Goal: Task Accomplishment & Management: Use online tool/utility

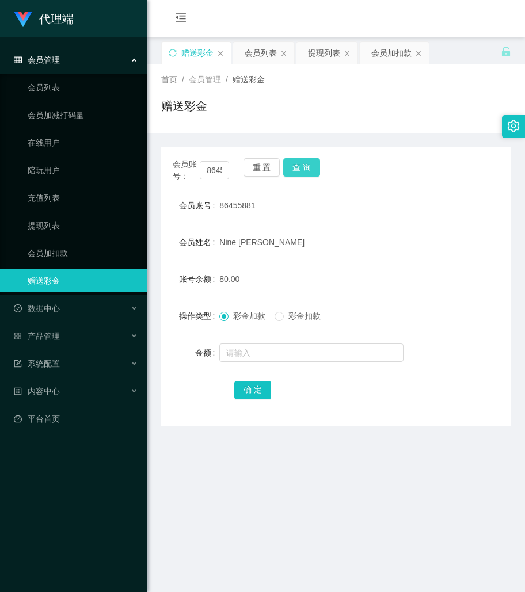
click at [305, 159] on button "查 询" at bounding box center [301, 167] width 37 height 18
click at [306, 159] on button "查 询" at bounding box center [301, 167] width 37 height 18
drag, startPoint x: 373, startPoint y: 284, endPoint x: 353, endPoint y: 269, distance: 25.1
click at [372, 283] on div "80.00" at bounding box center [321, 279] width 204 height 23
click at [307, 172] on button "查 询" at bounding box center [301, 167] width 37 height 18
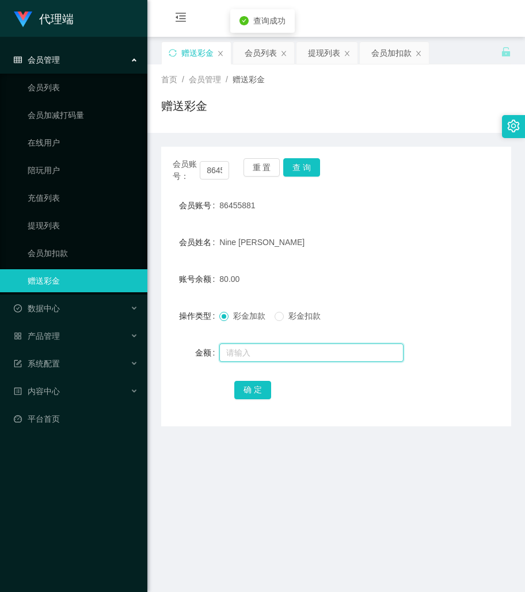
click at [301, 348] on input "text" at bounding box center [311, 353] width 184 height 18
type input "8"
click at [254, 388] on button "确 定" at bounding box center [252, 390] width 37 height 18
click at [436, 459] on main "关闭左侧 关闭右侧 关闭其它 刷新页面 赠送彩金 会员列表 提现列表 会员加扣款 首页 / 会员管理 / 赠送彩金 / 赠送彩金 会员账号： 86455881…" at bounding box center [336, 353] width 378 height 633
click at [218, 501] on main "关闭左侧 关闭右侧 关闭其它 刷新页面 赠送彩金 会员列表 提现列表 会员加扣款 首页 / 会员管理 / 赠送彩金 / 赠送彩金 会员账号： 86455881…" at bounding box center [336, 353] width 378 height 633
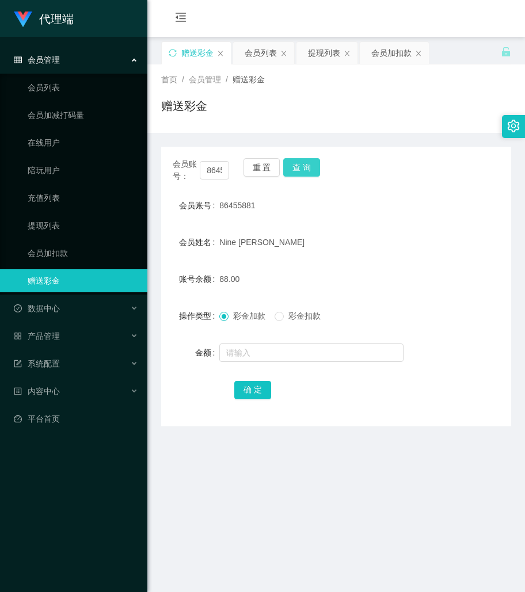
click at [312, 164] on button "查 询" at bounding box center [301, 167] width 37 height 18
click at [260, 347] on input "text" at bounding box center [311, 353] width 184 height 18
type input "8"
click at [261, 389] on button "确 定" at bounding box center [252, 390] width 37 height 18
click at [399, 203] on div "86455881" at bounding box center [321, 205] width 204 height 23
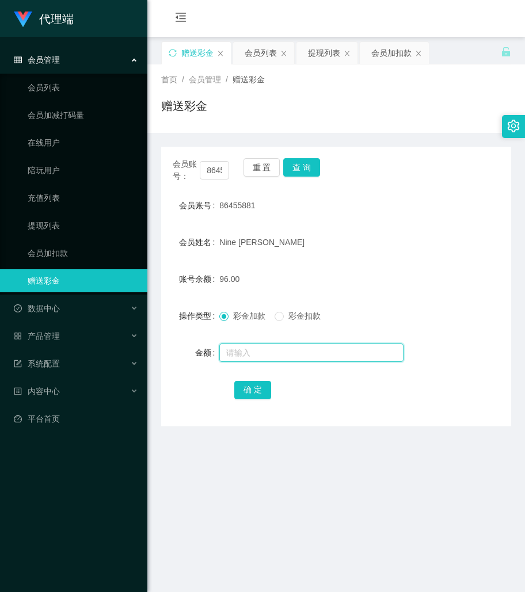
click at [265, 360] on input "text" at bounding box center [311, 353] width 184 height 18
type input "8"
click at [274, 381] on div "确 定" at bounding box center [336, 389] width 204 height 23
click at [256, 388] on button "确 定" at bounding box center [252, 390] width 37 height 18
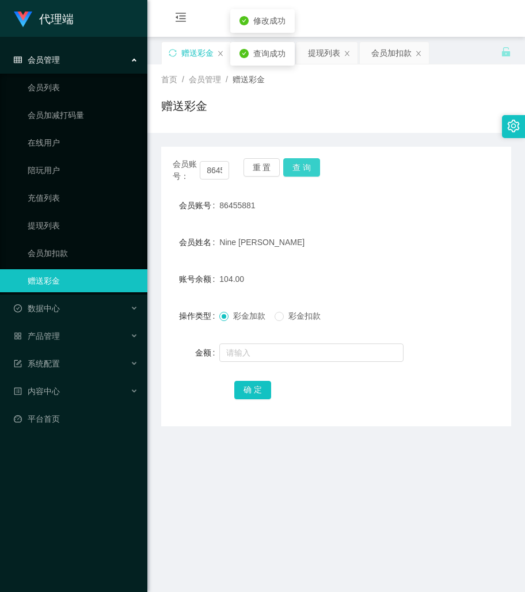
click at [303, 166] on button "查 询" at bounding box center [301, 167] width 37 height 18
click at [431, 510] on main "关闭左侧 关闭右侧 关闭其它 刷新页面 赠送彩金 会员列表 提现列表 会员加扣款 首页 / 会员管理 / 赠送彩金 / 赠送彩金 会员账号： 86455881…" at bounding box center [336, 353] width 378 height 633
click at [298, 169] on button "查 询" at bounding box center [301, 167] width 37 height 18
click at [415, 278] on div "104.00" at bounding box center [321, 279] width 204 height 23
drag, startPoint x: 378, startPoint y: 157, endPoint x: 370, endPoint y: 162, distance: 10.4
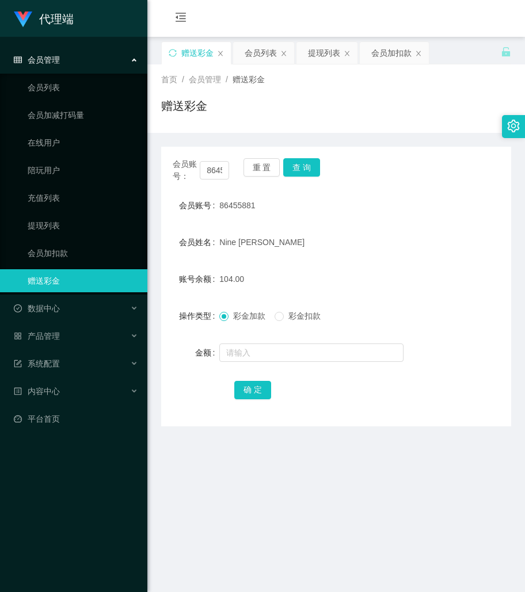
click at [378, 157] on div "会员账号： 86455881 重 置 查 询 会员账号 86455881 会员姓名 Nine Priscilla Ray 账号余额 104.00 操作类型 彩…" at bounding box center [336, 287] width 350 height 280
click at [303, 169] on button "查 询" at bounding box center [301, 167] width 37 height 18
click at [256, 352] on input "text" at bounding box center [311, 353] width 184 height 18
type input "8"
click at [260, 399] on button "确 定" at bounding box center [252, 390] width 37 height 18
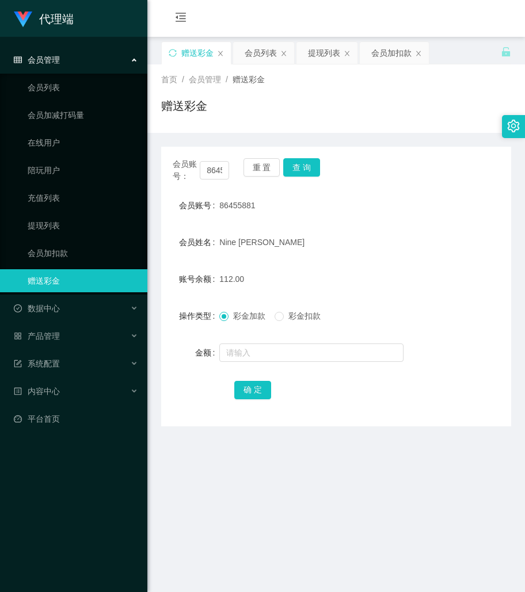
click at [438, 241] on div "会员姓名 Nine Priscilla Ray" at bounding box center [336, 242] width 350 height 23
click at [295, 160] on button "查 询" at bounding box center [301, 167] width 37 height 18
click at [368, 189] on div "会员账号： 86455881 重 置 查 询 会员账号 86455881 会员姓名 Nine Priscilla Ray 账号余额 112.00 操作类型 彩…" at bounding box center [336, 287] width 350 height 280
click at [375, 166] on div "会员账号： 86455881 重 置 查 询" at bounding box center [336, 170] width 350 height 24
click at [245, 344] on input "text" at bounding box center [311, 353] width 184 height 18
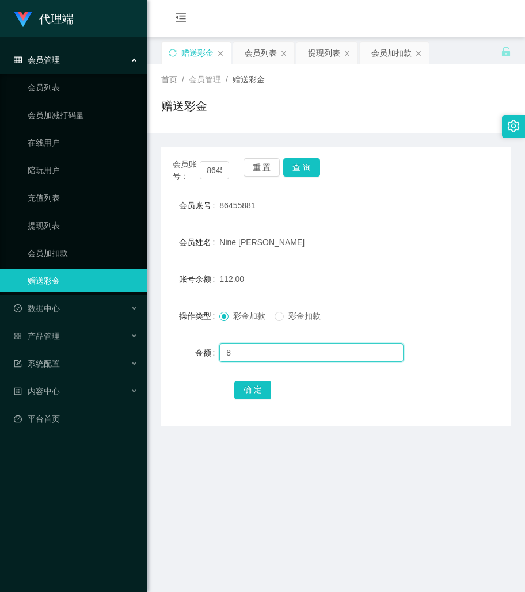
type input "8"
click at [259, 378] on div "确 定" at bounding box center [336, 389] width 204 height 23
click at [256, 388] on button "确 定" at bounding box center [252, 390] width 37 height 18
drag, startPoint x: 435, startPoint y: 441, endPoint x: 424, endPoint y: 410, distance: 33.2
click at [434, 427] on main "关闭左侧 关闭右侧 关闭其它 刷新页面 赠送彩金 会员列表 提现列表 会员加扣款 首页 / 会员管理 / 赠送彩金 / 赠送彩金 会员账号： 86455881…" at bounding box center [336, 353] width 378 height 633
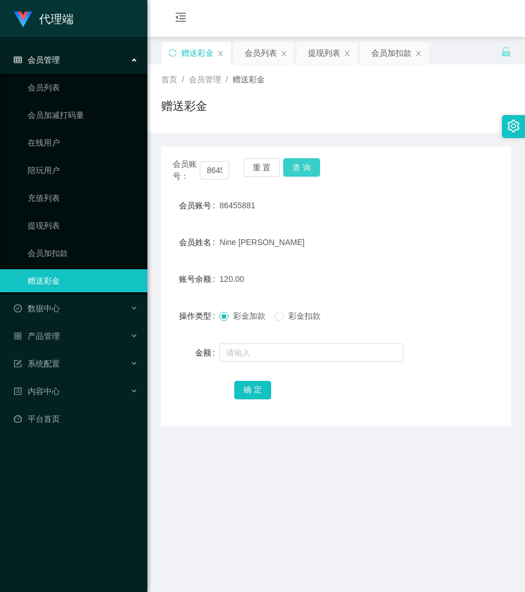
click at [312, 158] on button "查 询" at bounding box center [301, 167] width 37 height 18
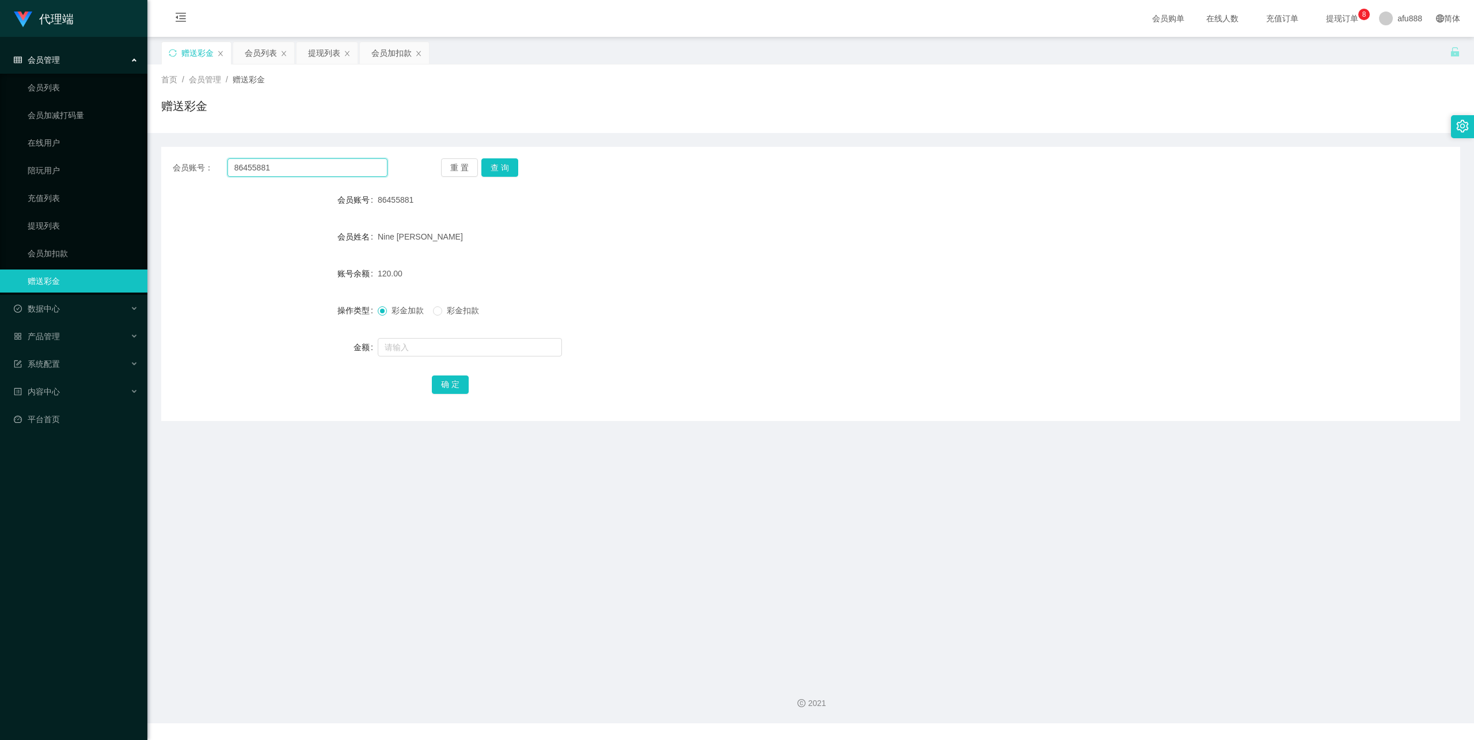
click at [356, 169] on input "86455881" at bounding box center [307, 167] width 160 height 18
drag, startPoint x: 489, startPoint y: 168, endPoint x: 496, endPoint y: 183, distance: 16.5
click at [489, 168] on button "查 询" at bounding box center [499, 167] width 37 height 18
click at [445, 348] on input "text" at bounding box center [470, 347] width 184 height 18
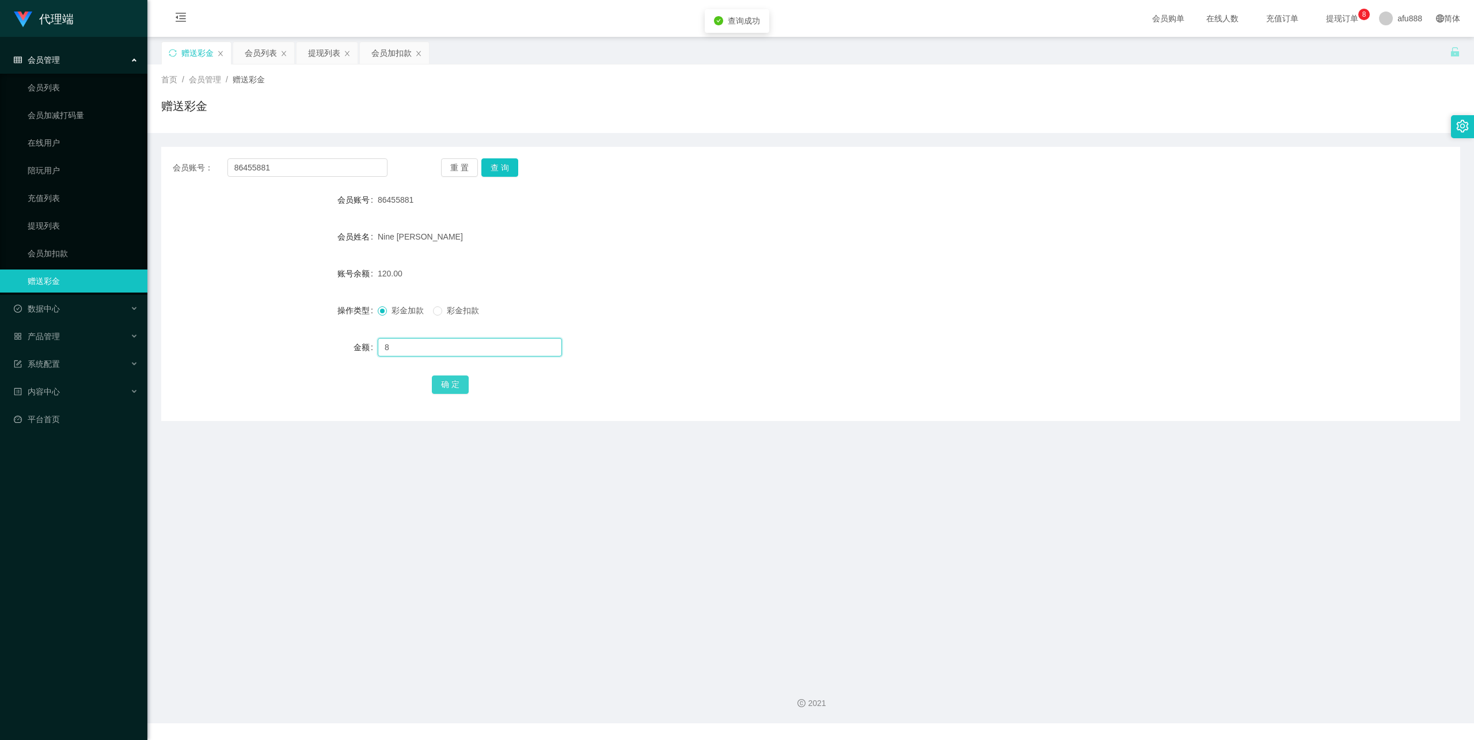
type input "8"
drag, startPoint x: 455, startPoint y: 385, endPoint x: 462, endPoint y: 386, distance: 6.9
click at [455, 385] on button "确 定" at bounding box center [450, 384] width 37 height 18
click at [502, 157] on div "会员账号： 86455881 重 置 查 询 会员账号 86455881 会员姓名 Nine Priscilla Ray 账号余额 128.00 操作类型 彩…" at bounding box center [810, 284] width 1299 height 274
click at [516, 169] on button "查 询" at bounding box center [499, 167] width 37 height 18
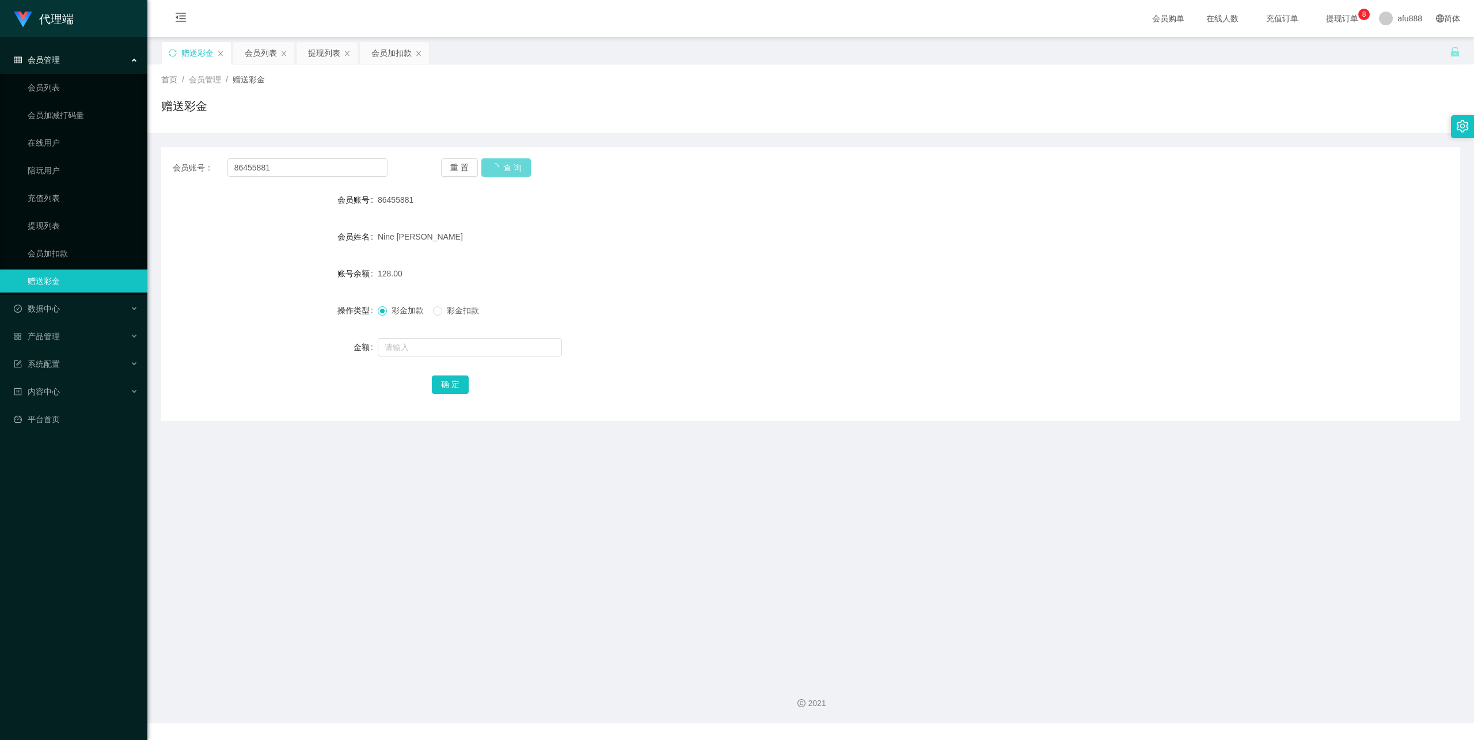
click at [514, 172] on div "重 置 查 询" at bounding box center [548, 167] width 215 height 18
click at [468, 352] on input "text" at bounding box center [470, 347] width 184 height 18
type input "8"
click at [444, 379] on button "确 定" at bounding box center [450, 384] width 37 height 18
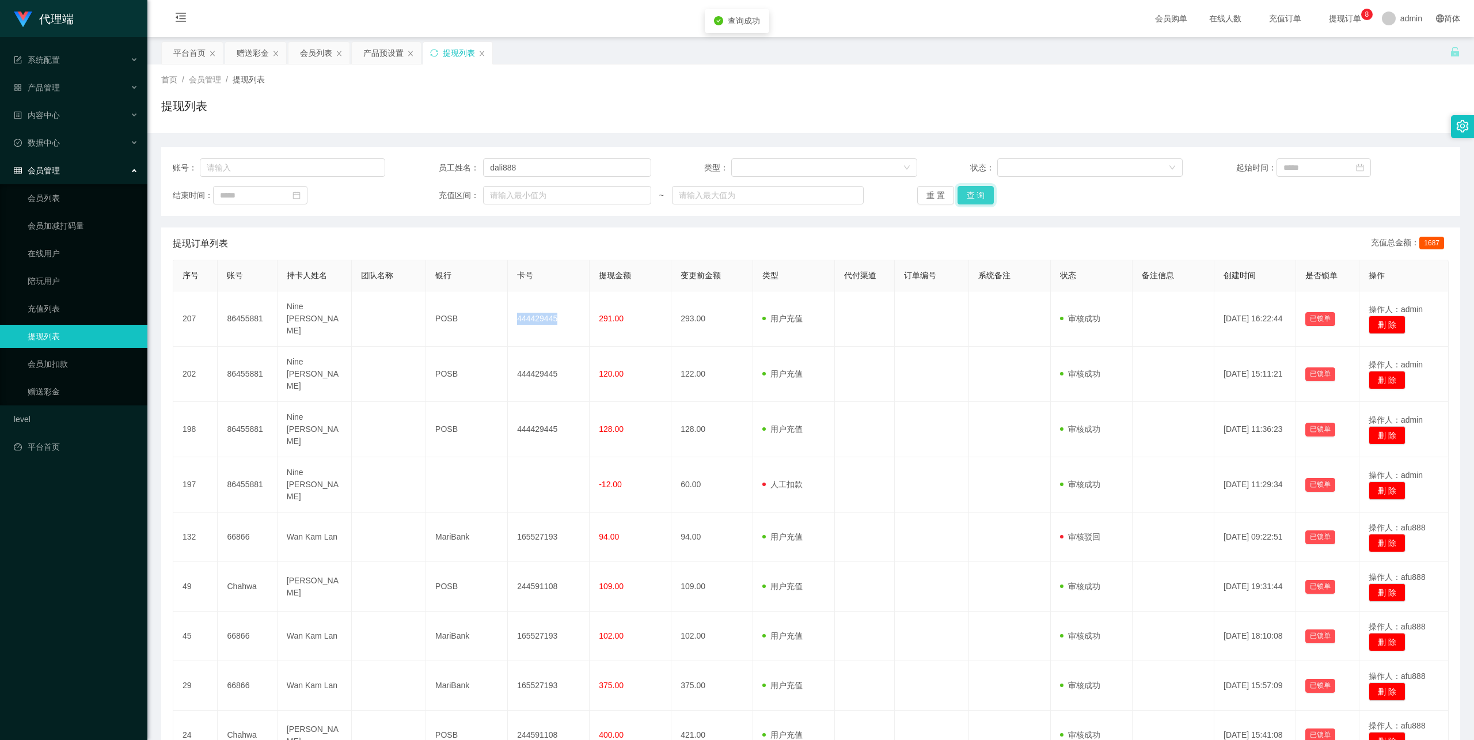
click at [982, 197] on button "查 询" at bounding box center [975, 195] width 37 height 18
click at [982, 193] on button "查 询" at bounding box center [975, 195] width 37 height 18
click at [988, 196] on button "查 询" at bounding box center [975, 195] width 37 height 18
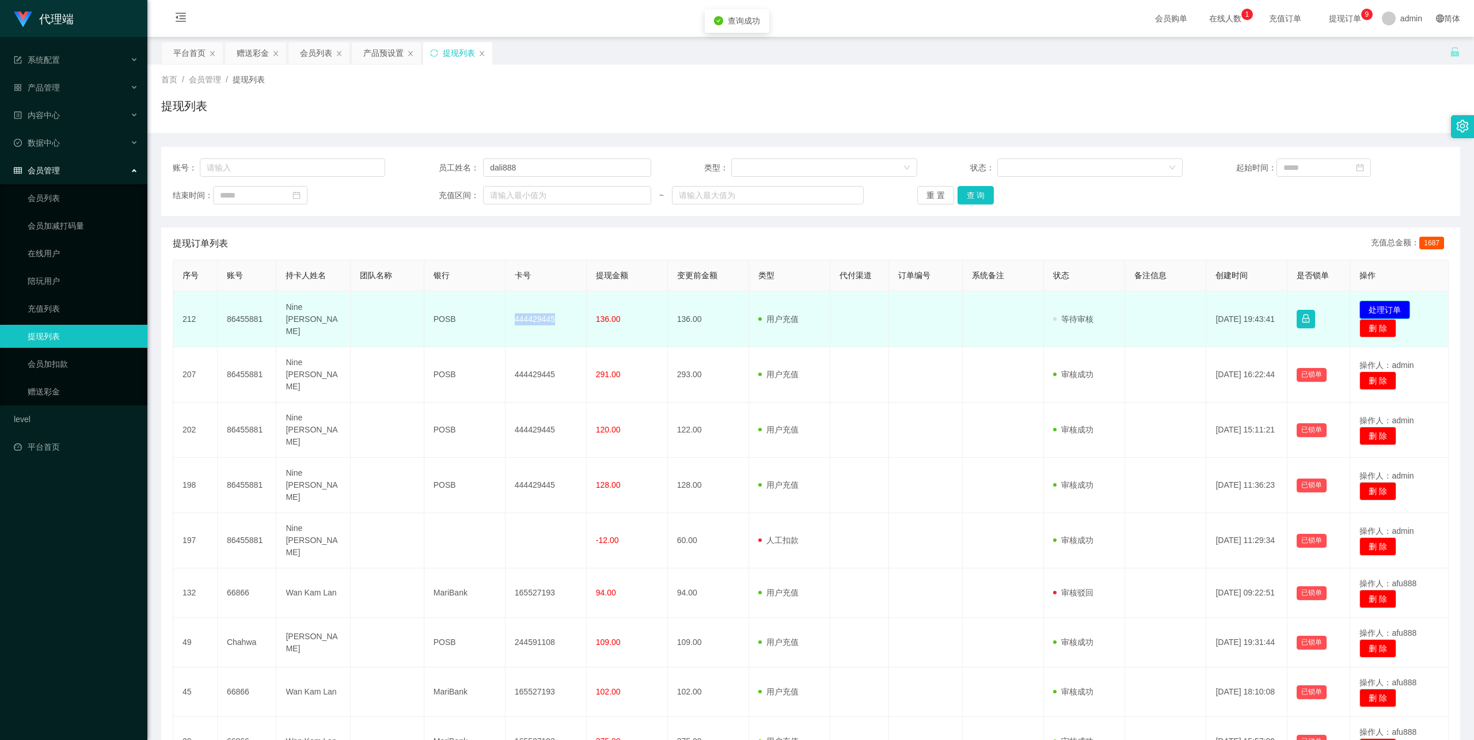
click at [1378, 316] on button "处理订单" at bounding box center [1384, 310] width 51 height 18
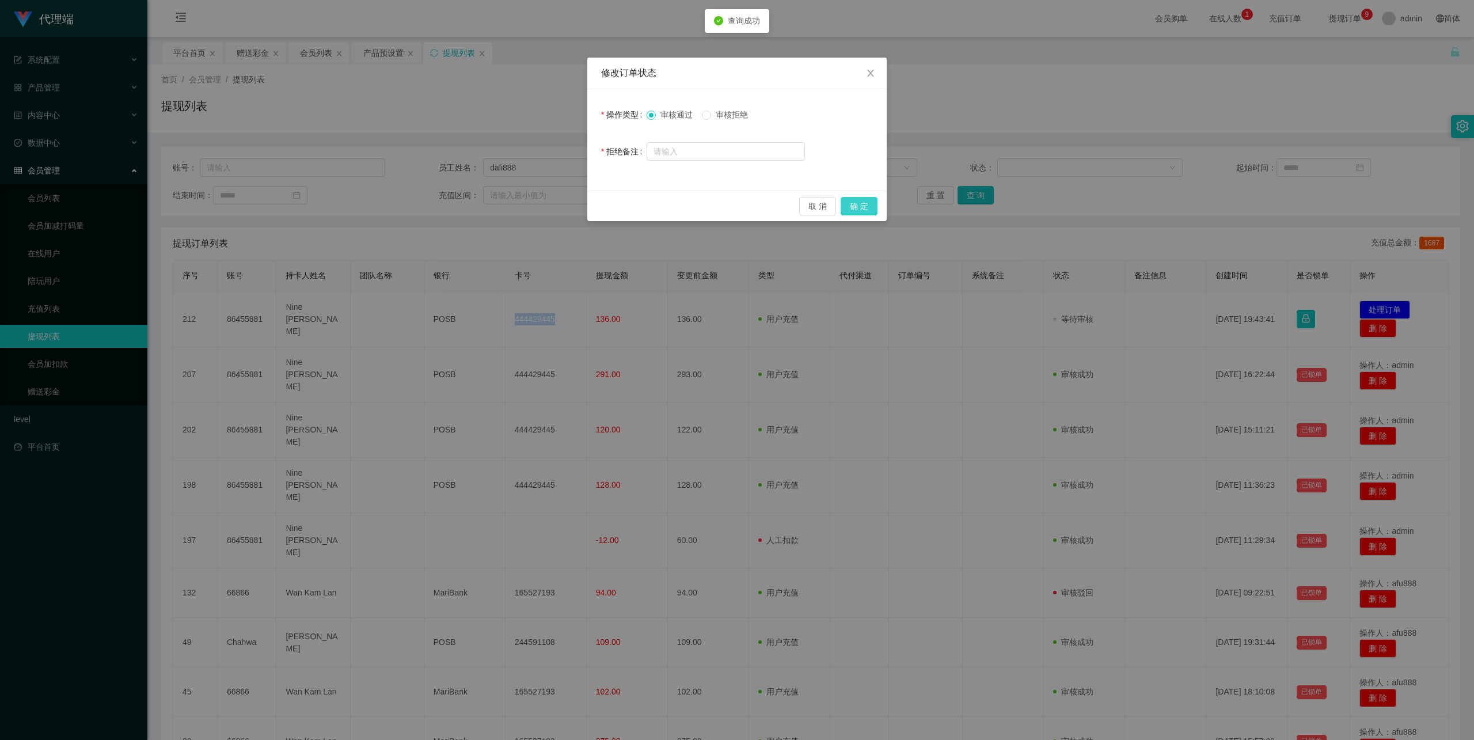
click at [852, 202] on button "确 定" at bounding box center [859, 206] width 37 height 18
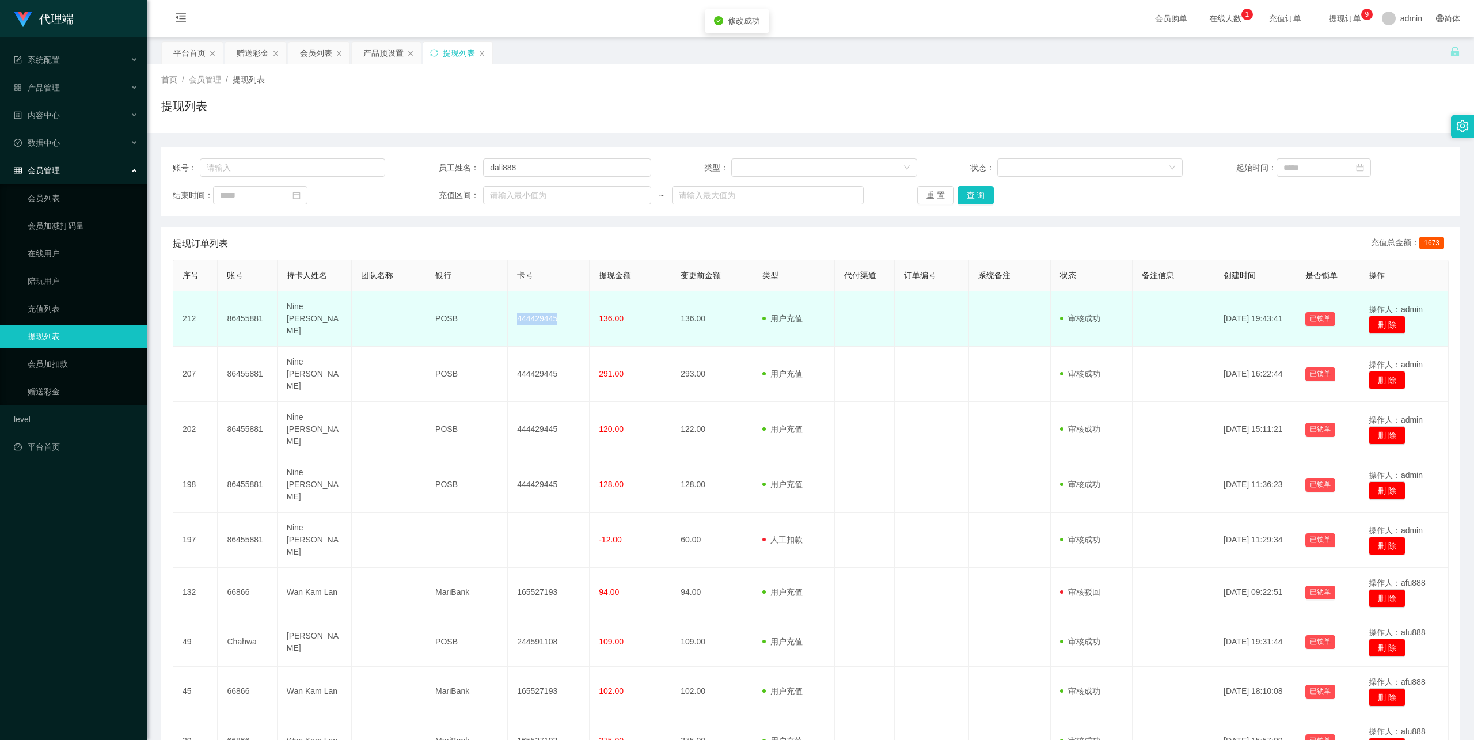
click at [525, 318] on td "444429445" at bounding box center [549, 318] width 82 height 55
